Goal: Communication & Community: Answer question/provide support

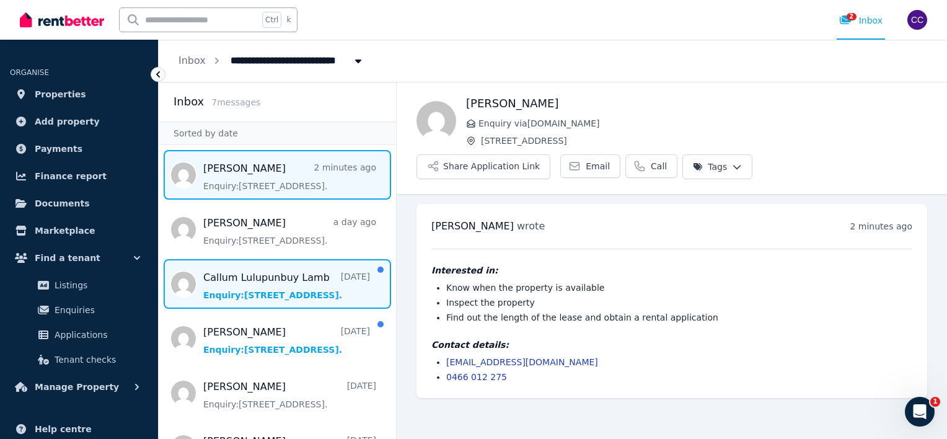
click at [276, 301] on span "Message list" at bounding box center [277, 284] width 237 height 50
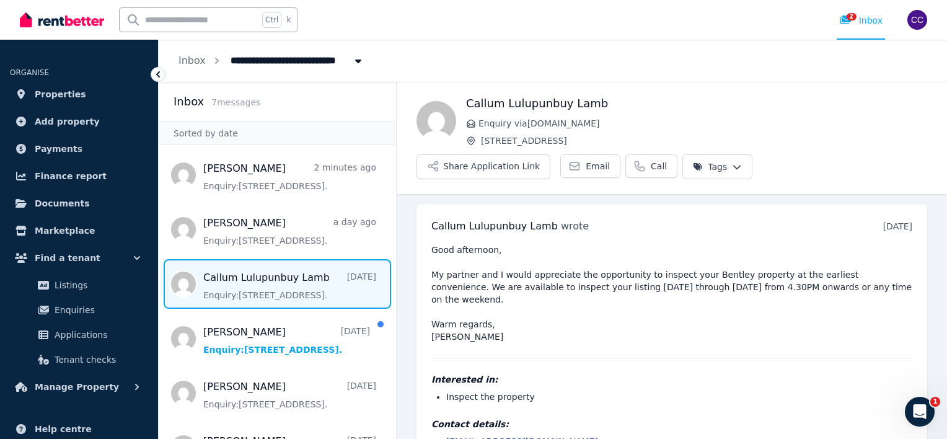
scroll to position [3, 0]
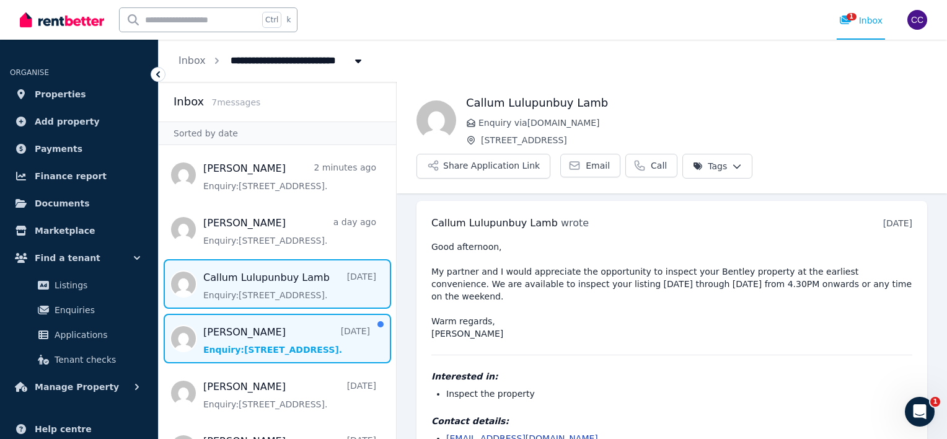
click at [261, 347] on span "Message list" at bounding box center [277, 338] width 237 height 50
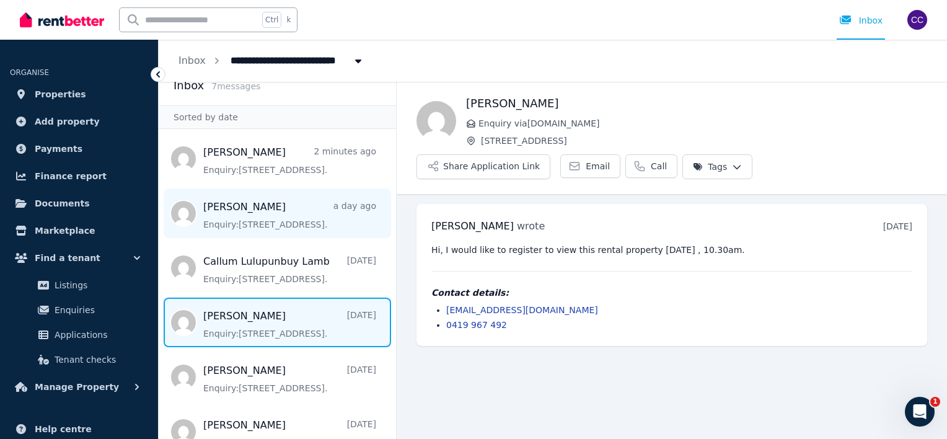
scroll to position [15, 0]
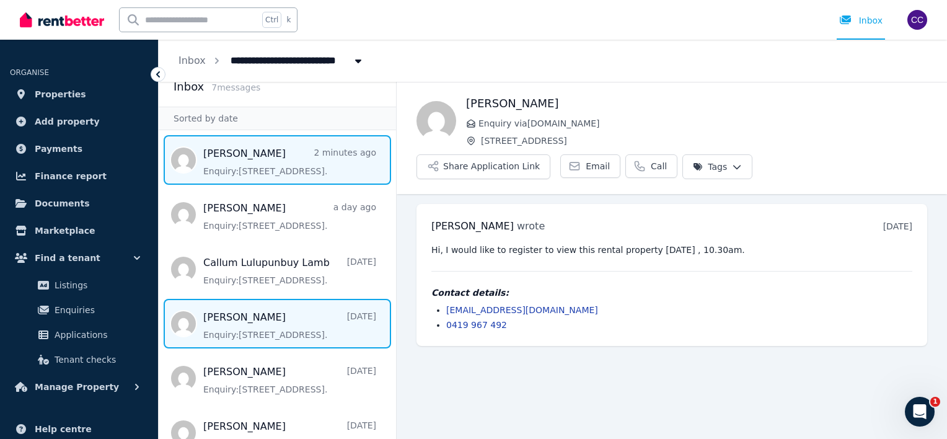
click at [260, 165] on span "Message list" at bounding box center [277, 160] width 237 height 50
